Goal: Task Accomplishment & Management: Manage account settings

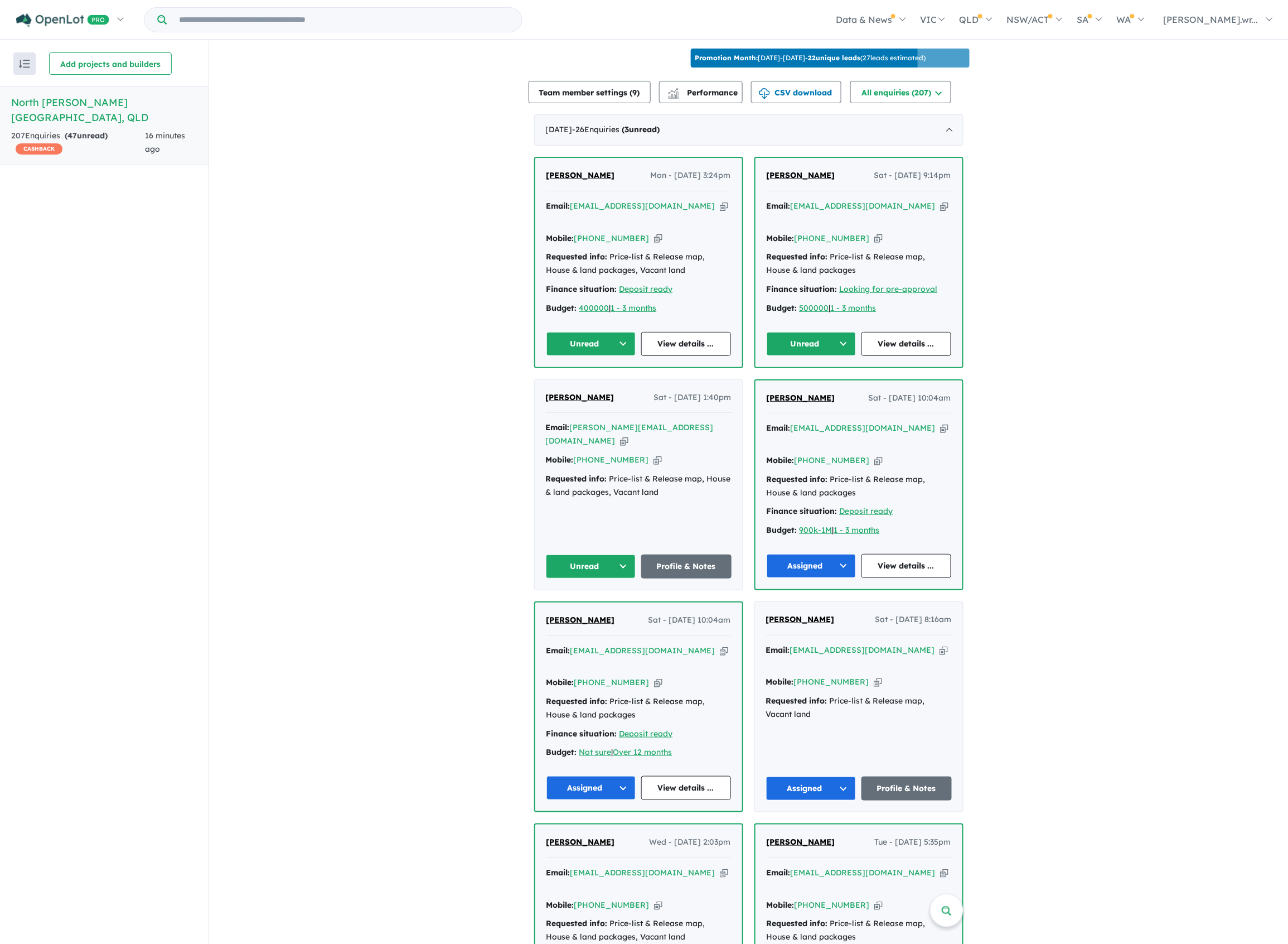
scroll to position [297, 0]
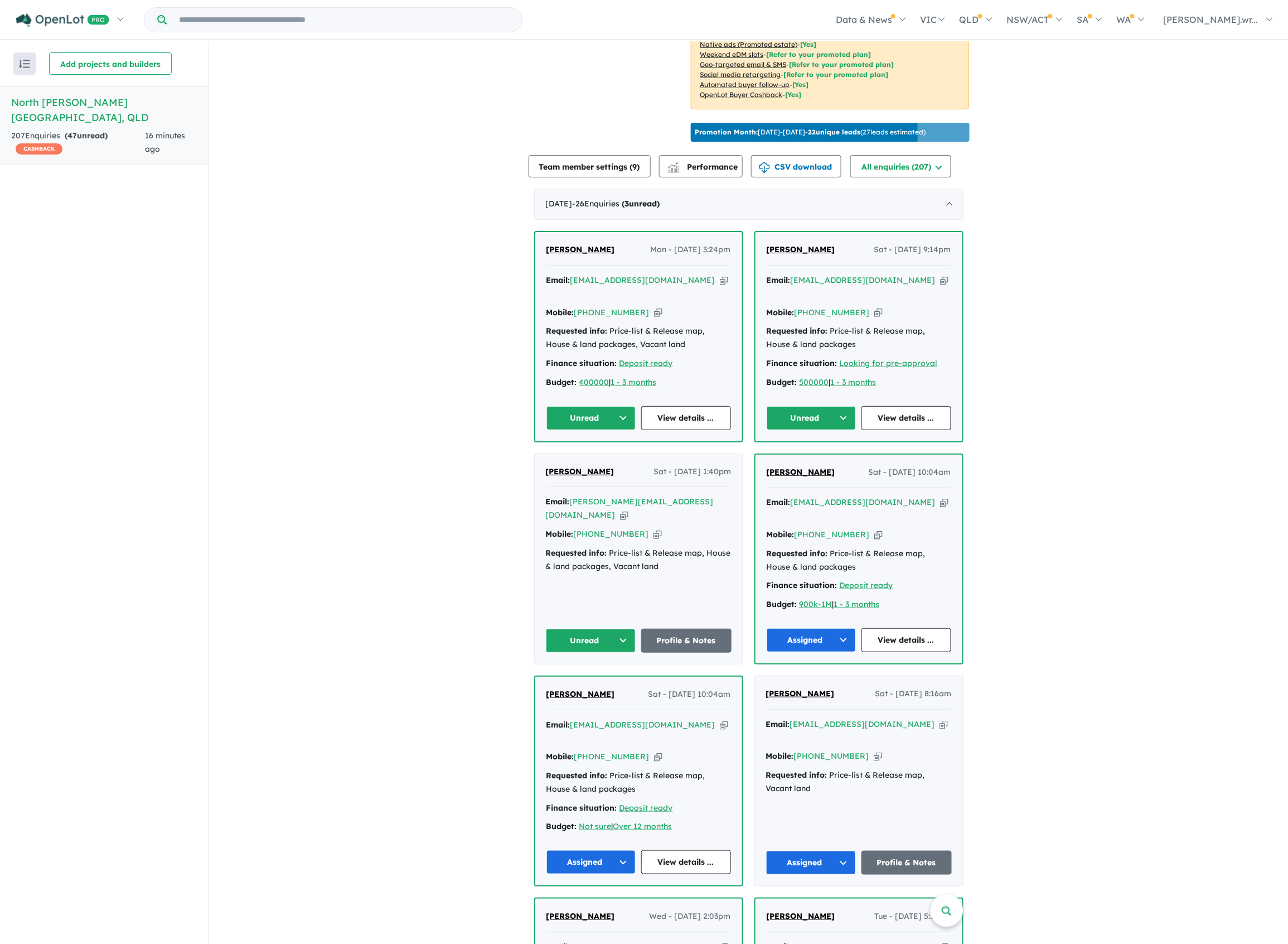
click at [619, 628] on button "Unread" at bounding box center [591, 640] width 90 height 24
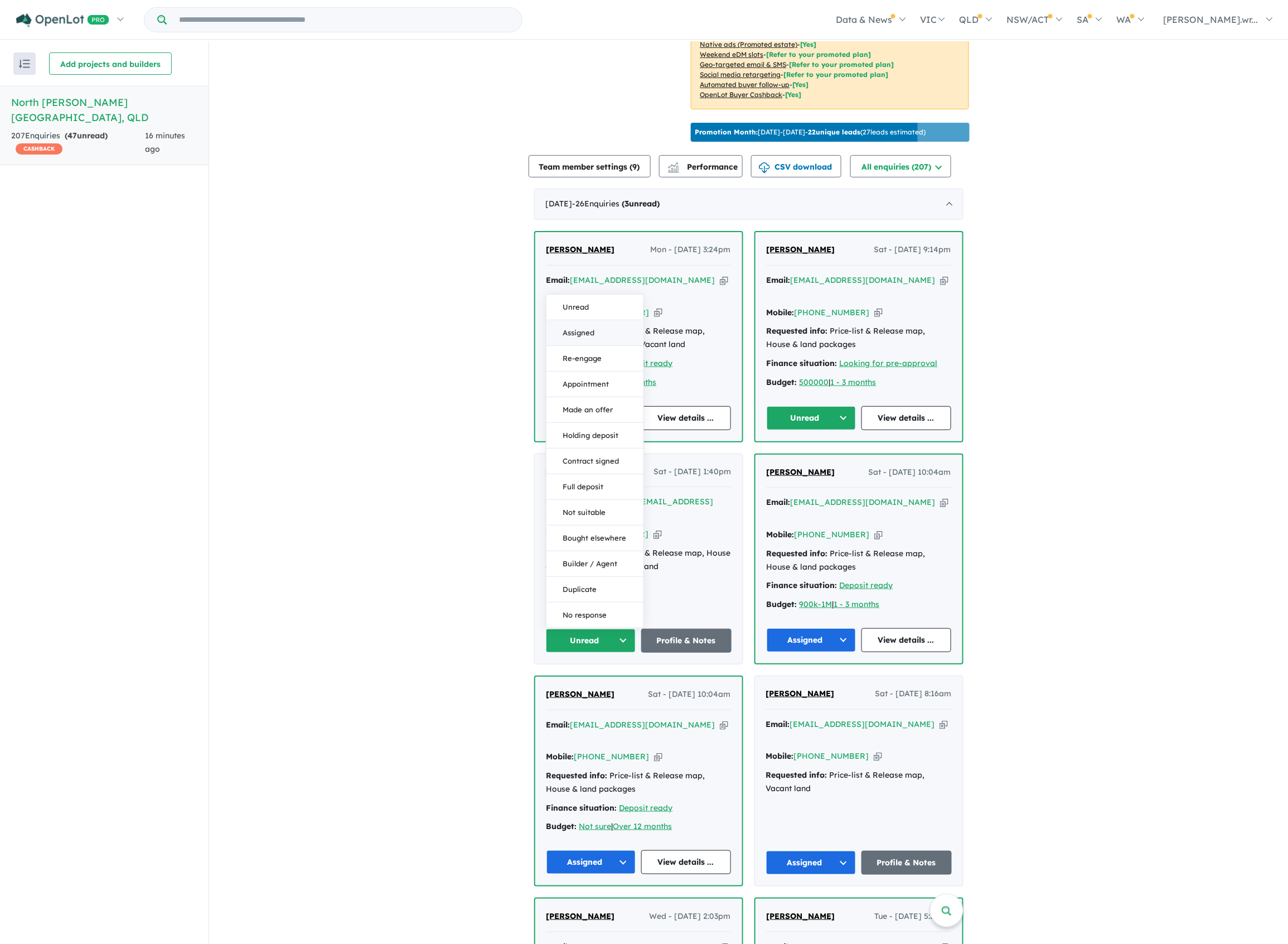
click at [602, 320] on button "Assigned" at bounding box center [594, 332] width 97 height 25
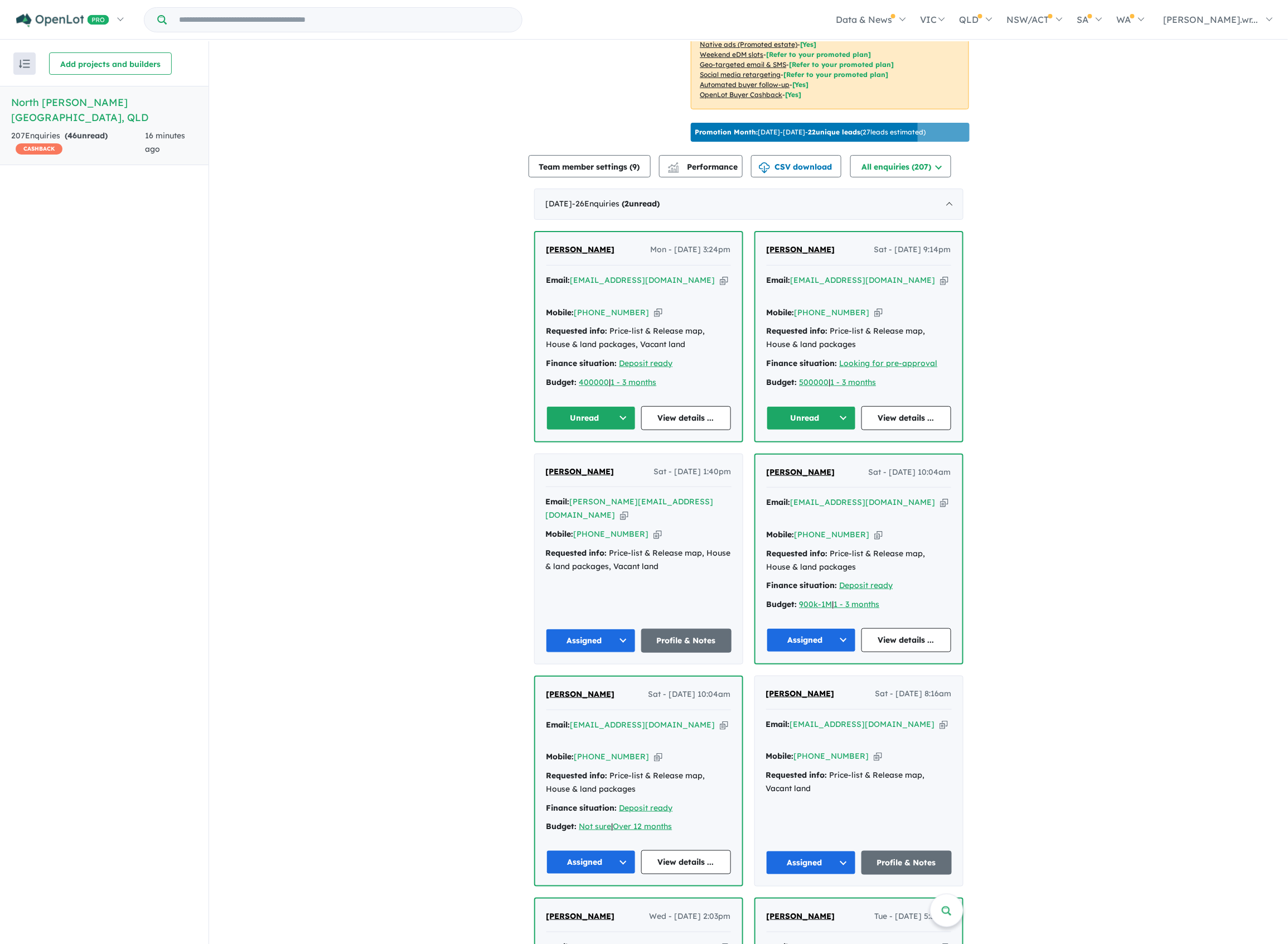
click at [813, 628] on button "Assigned" at bounding box center [811, 639] width 90 height 24
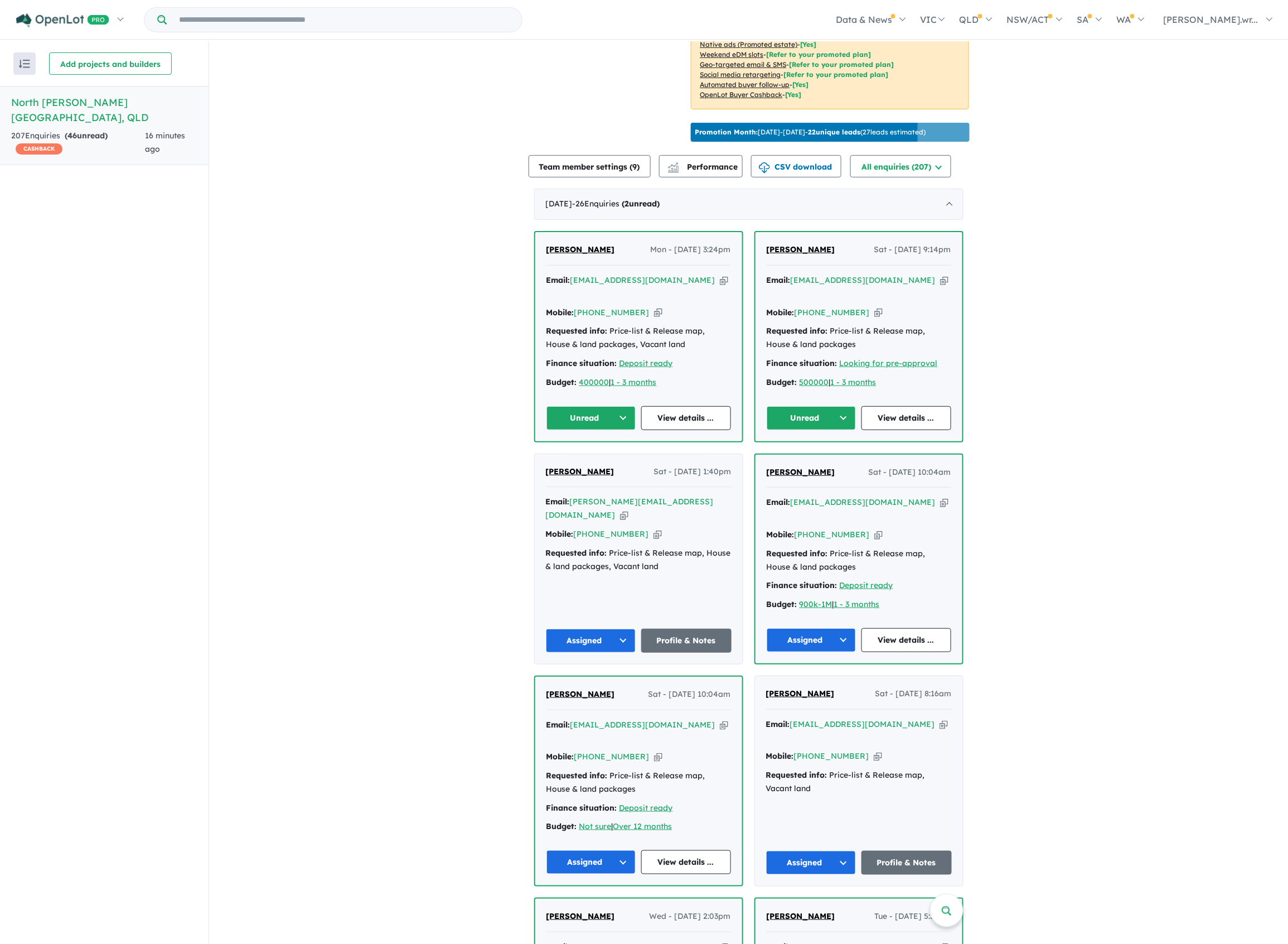
click at [840, 406] on button "Unread" at bounding box center [811, 417] width 90 height 24
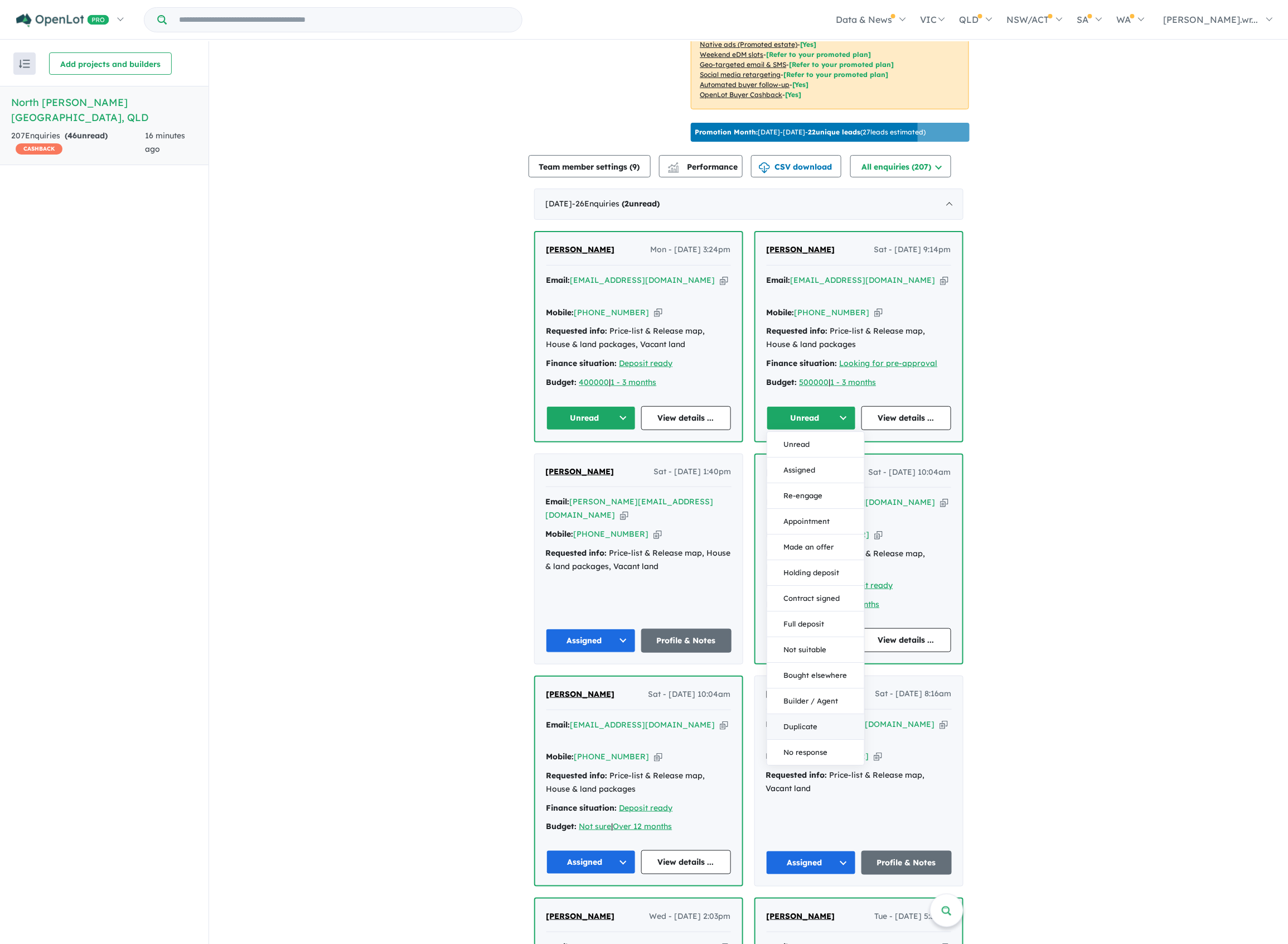
click at [786, 714] on button "Duplicate" at bounding box center [815, 726] width 97 height 25
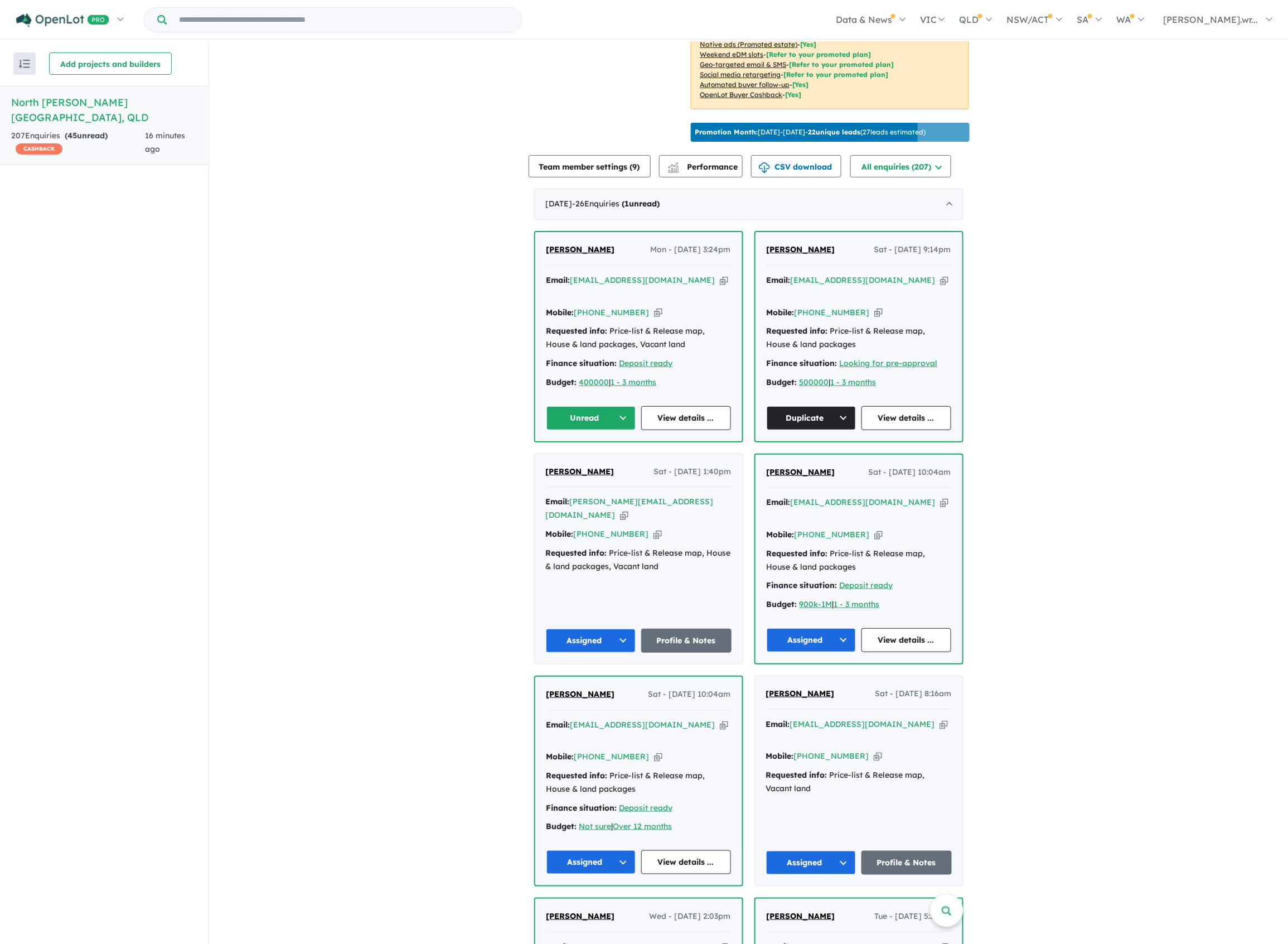
click at [606, 406] on button "Unread" at bounding box center [591, 417] width 90 height 24
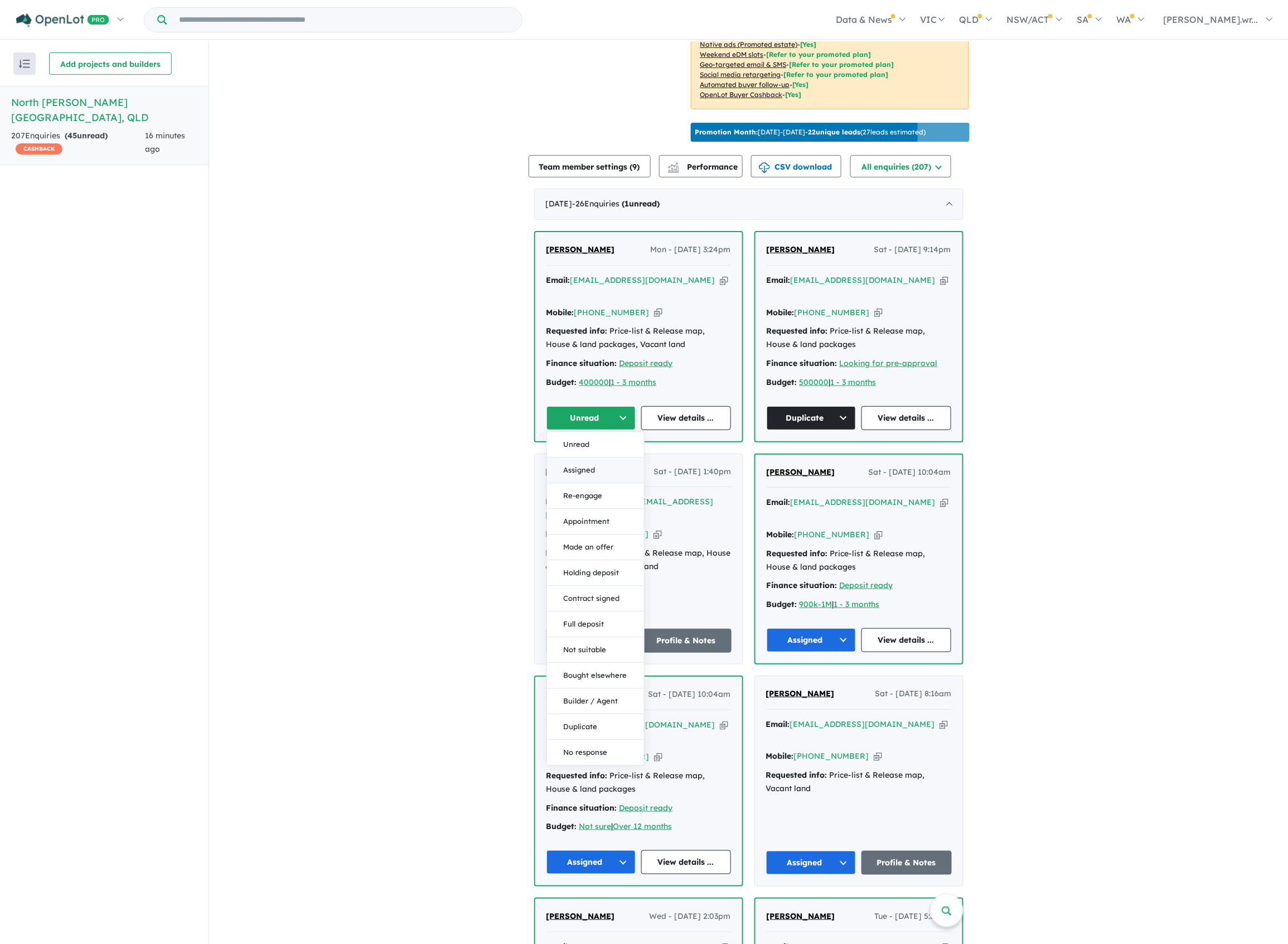
click at [574, 457] on button "Assigned" at bounding box center [595, 469] width 97 height 25
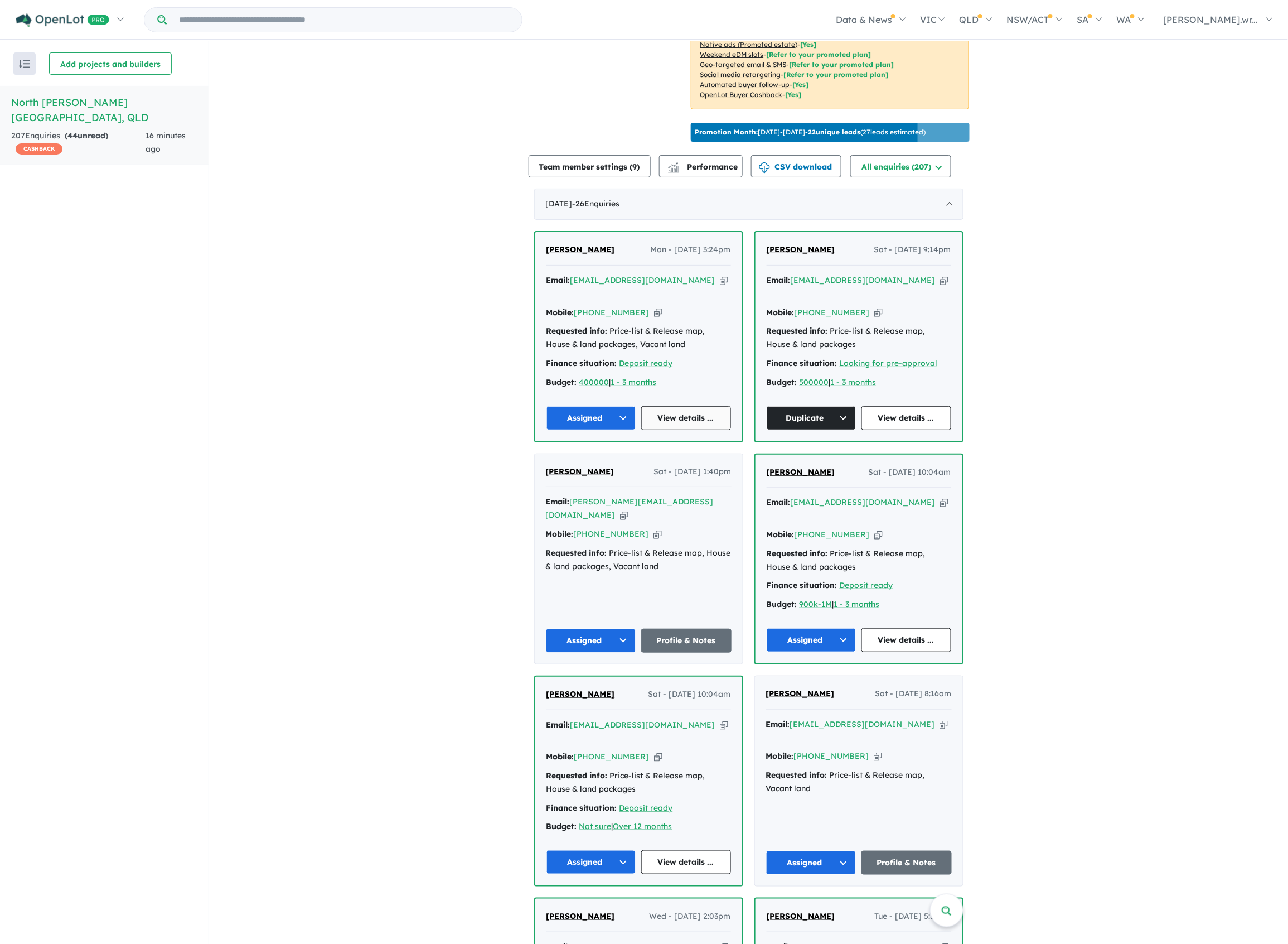
click at [707, 406] on link "View details ..." at bounding box center [686, 417] width 90 height 24
click at [917, 406] on link "View details ..." at bounding box center [906, 417] width 90 height 24
drag, startPoint x: 496, startPoint y: 13, endPoint x: 485, endPoint y: 23, distance: 14.9
click at [489, 21] on input "Try estate name, suburb, builder or developer" at bounding box center [343, 19] width 350 height 24
type input "**********"
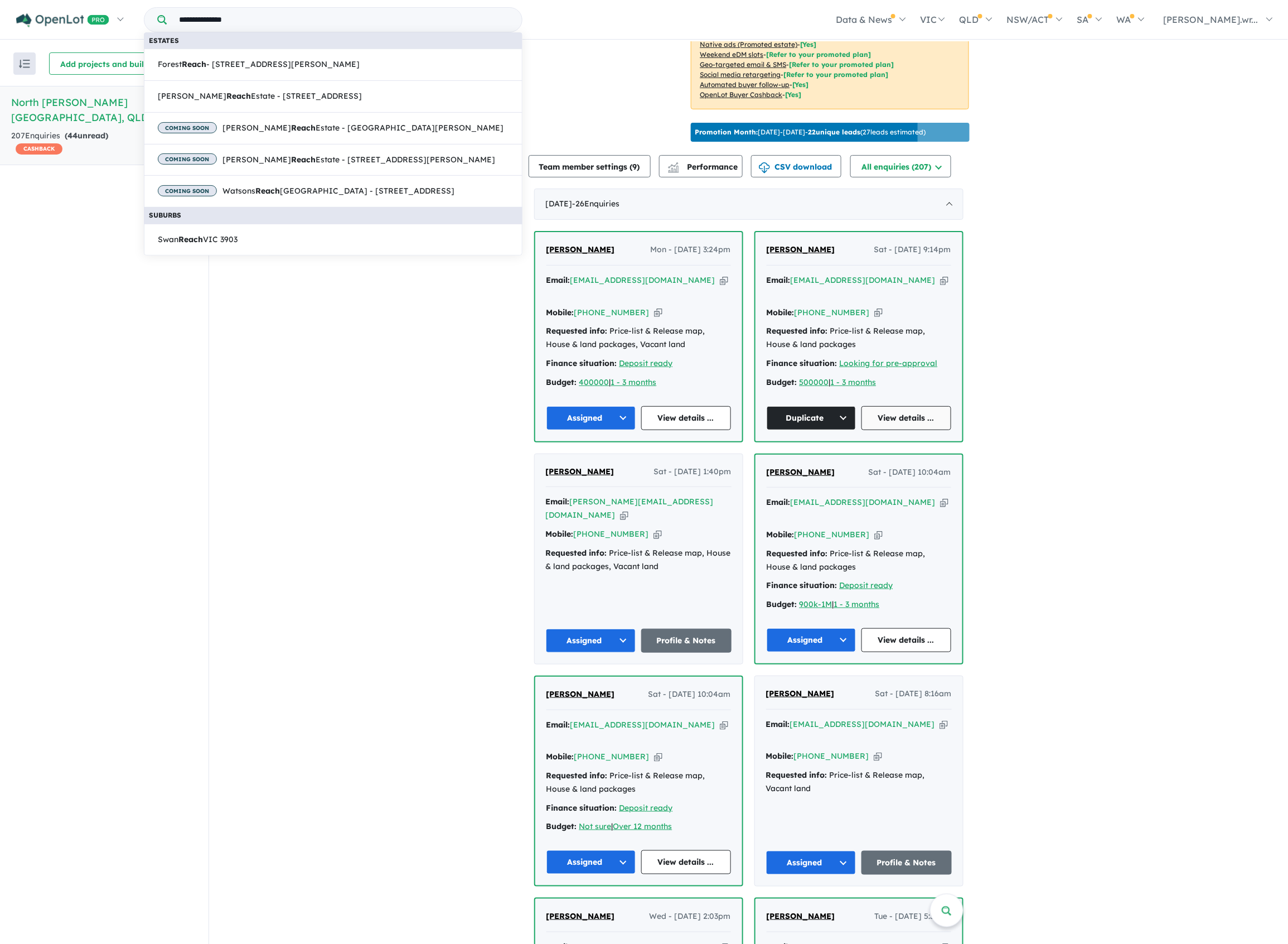
click at [919, 409] on link "View details ..." at bounding box center [906, 417] width 90 height 24
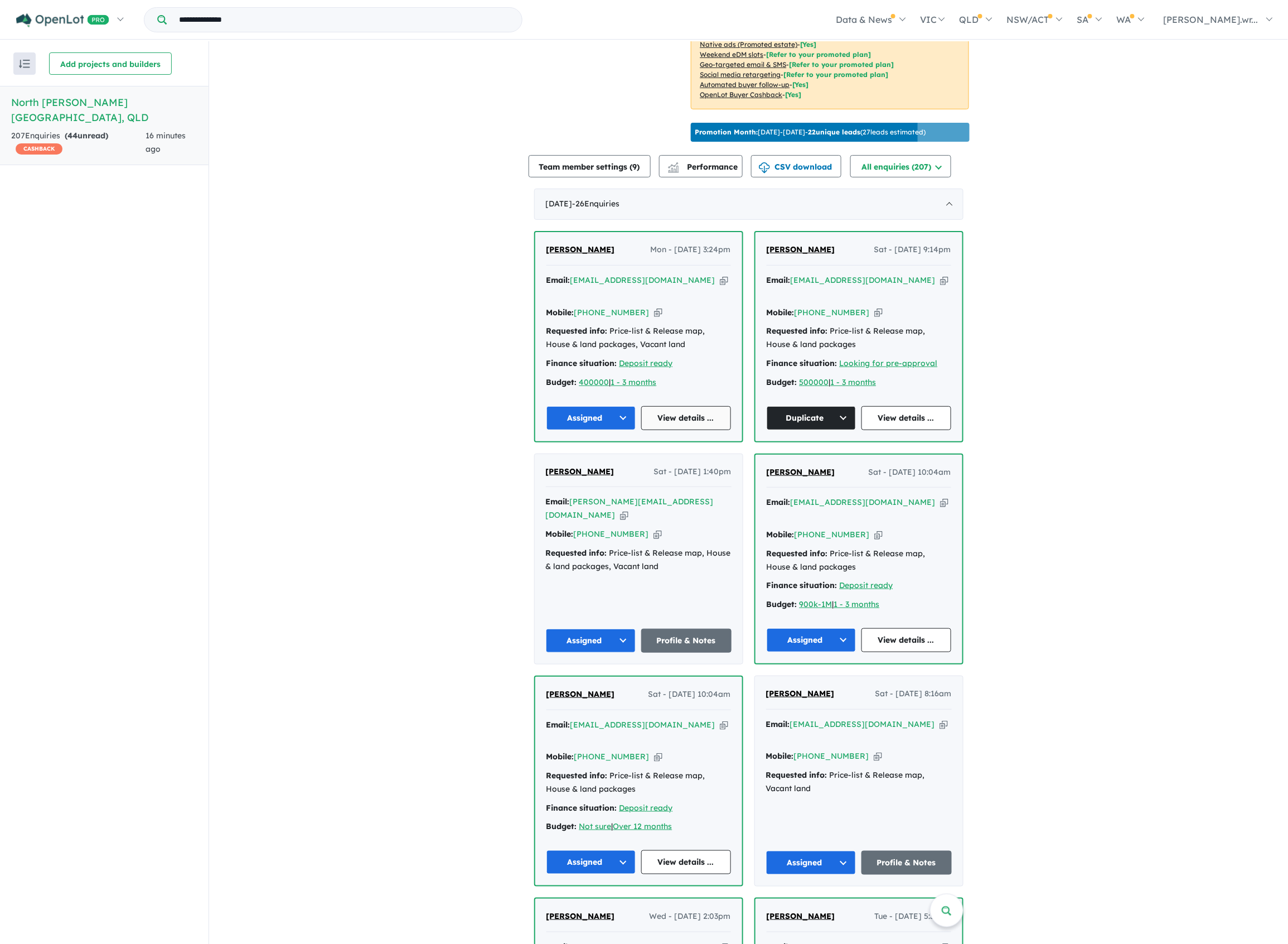
click at [681, 406] on link "View details ..." at bounding box center [686, 417] width 90 height 24
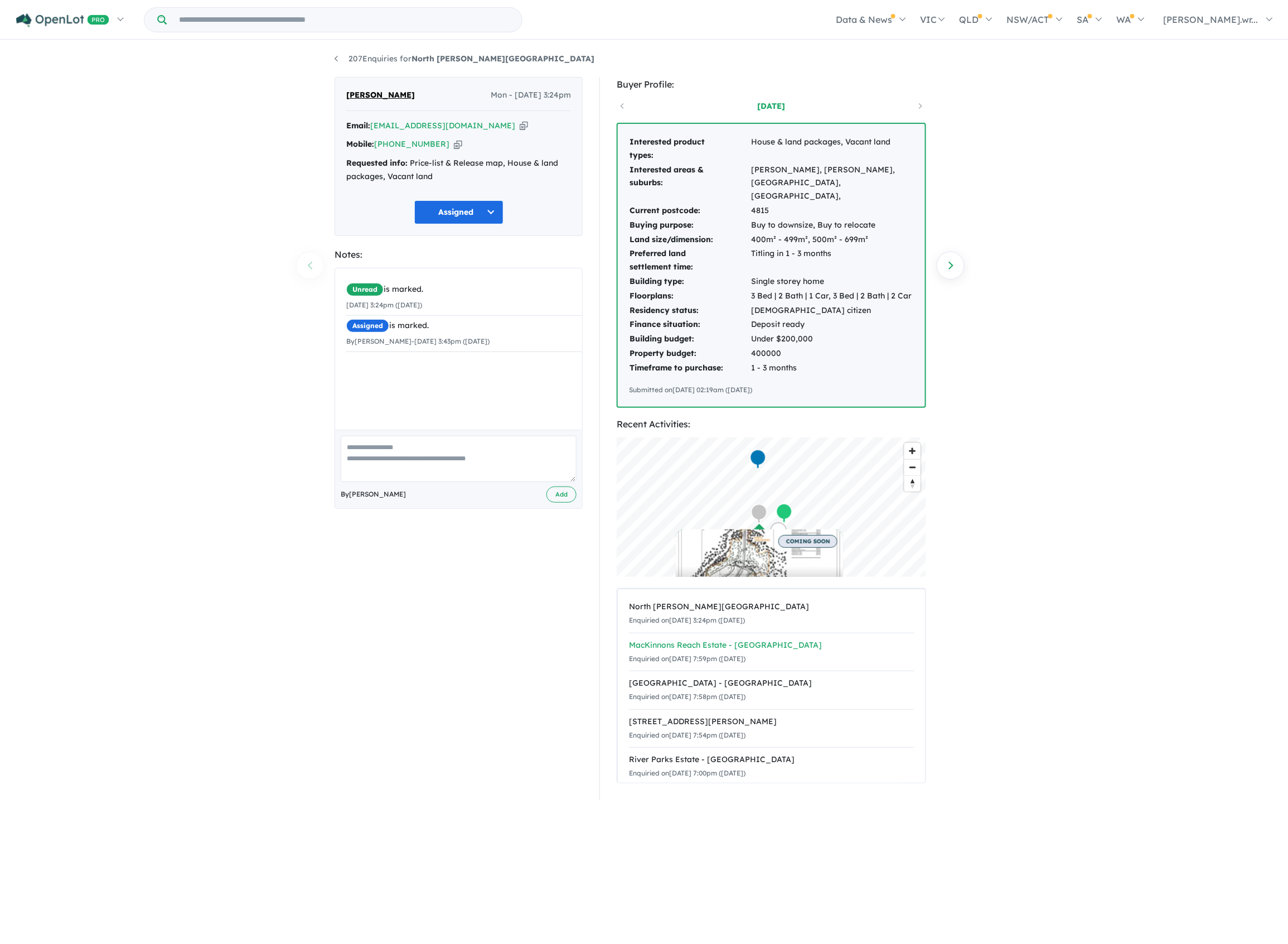
click at [703, 639] on div "MacKinnons Reach Estate - [GEOGRAPHIC_DATA]" at bounding box center [772, 645] width 285 height 13
